Goal: Information Seeking & Learning: Learn about a topic

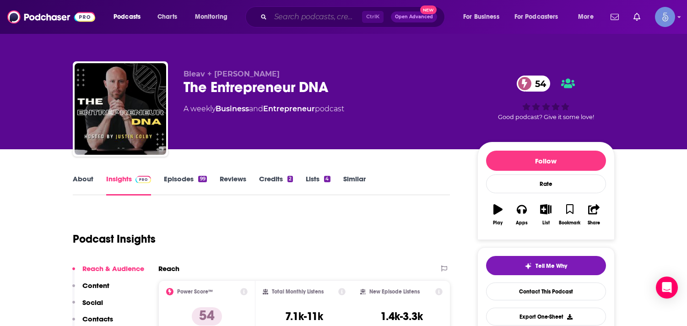
click at [298, 16] on input "Search podcasts, credits, & more..." at bounding box center [316, 17] width 92 height 15
paste input "How I Did It : Hosted by DJ"
type input "How I Did It : Hosted by DJ"
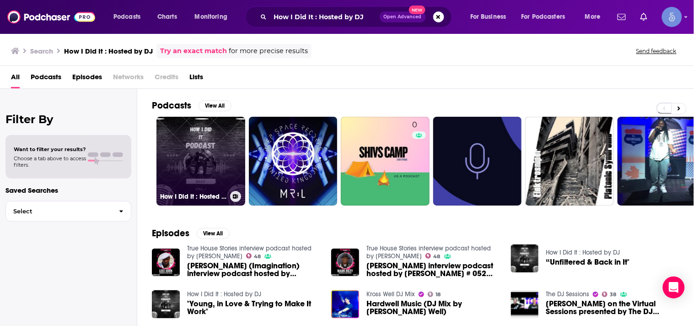
click at [214, 167] on link "How I Did It : Hosted by DJ" at bounding box center [201, 161] width 89 height 89
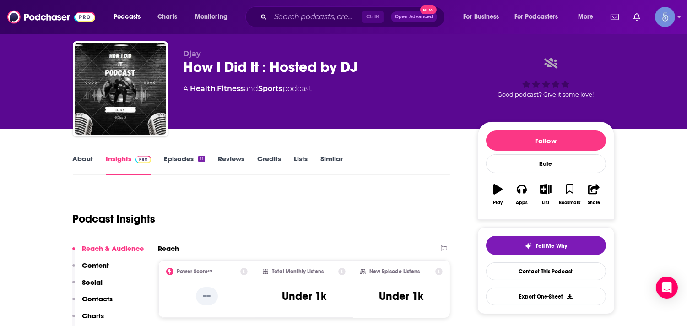
scroll to position [40, 0]
